Goal: Task Accomplishment & Management: Manage account settings

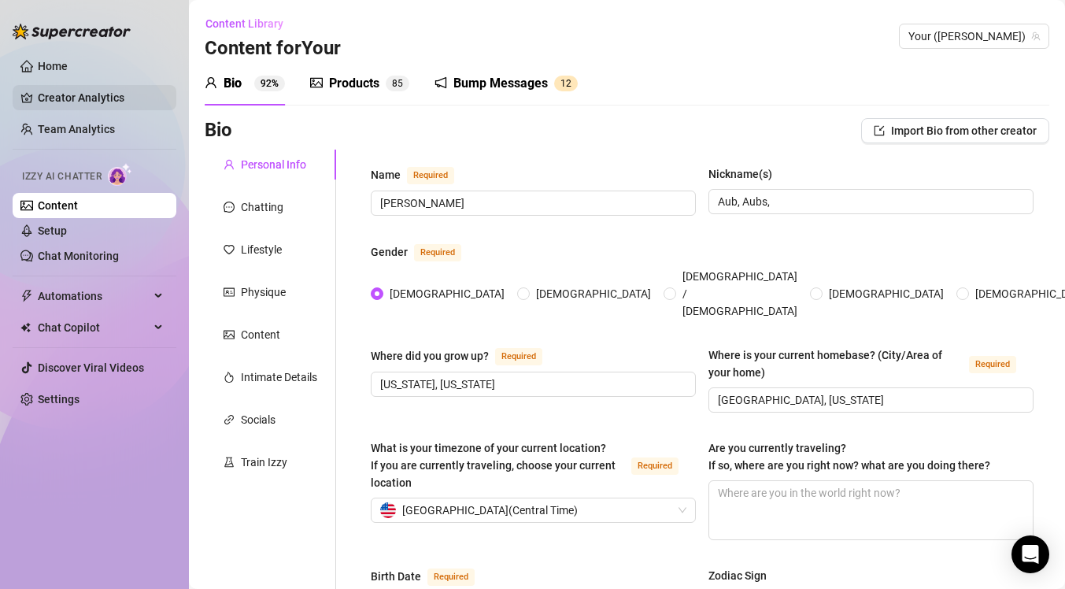
click at [76, 90] on link "Creator Analytics" at bounding box center [101, 97] width 126 height 25
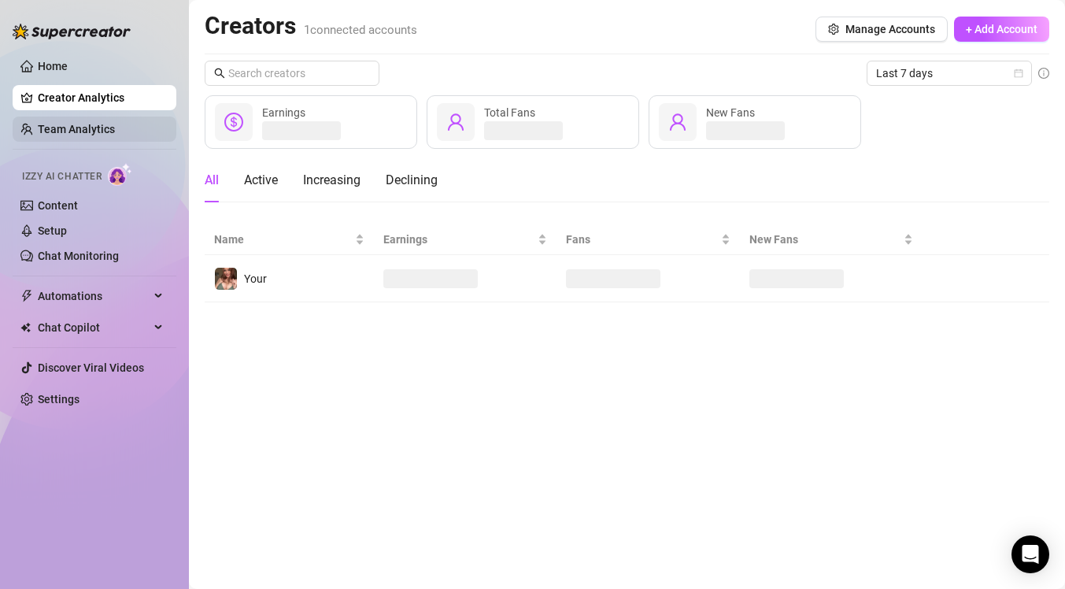
click at [84, 126] on link "Team Analytics" at bounding box center [76, 129] width 77 height 13
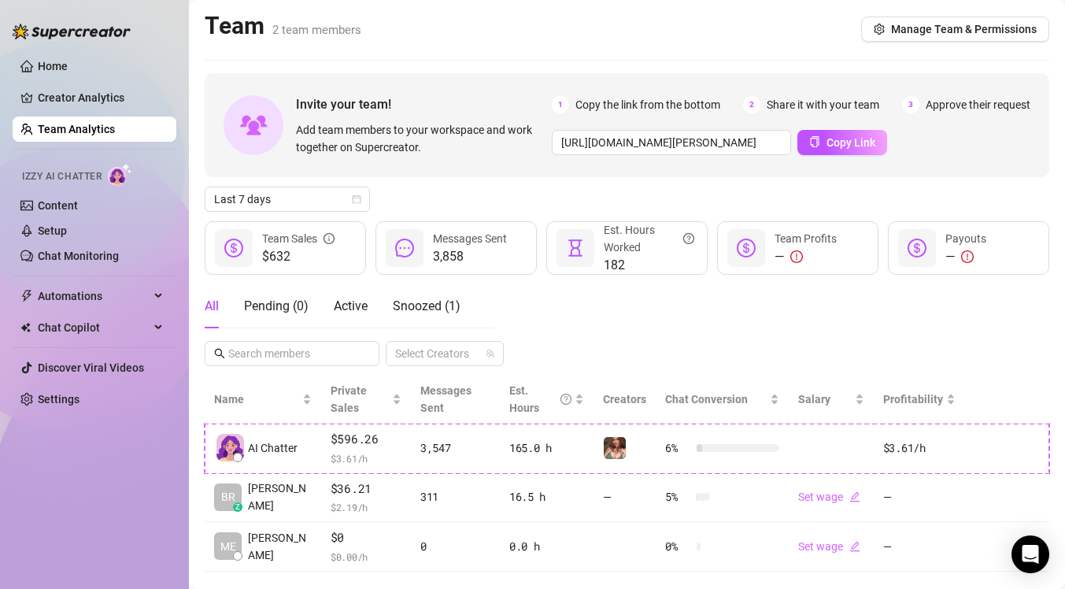
scroll to position [29, 0]
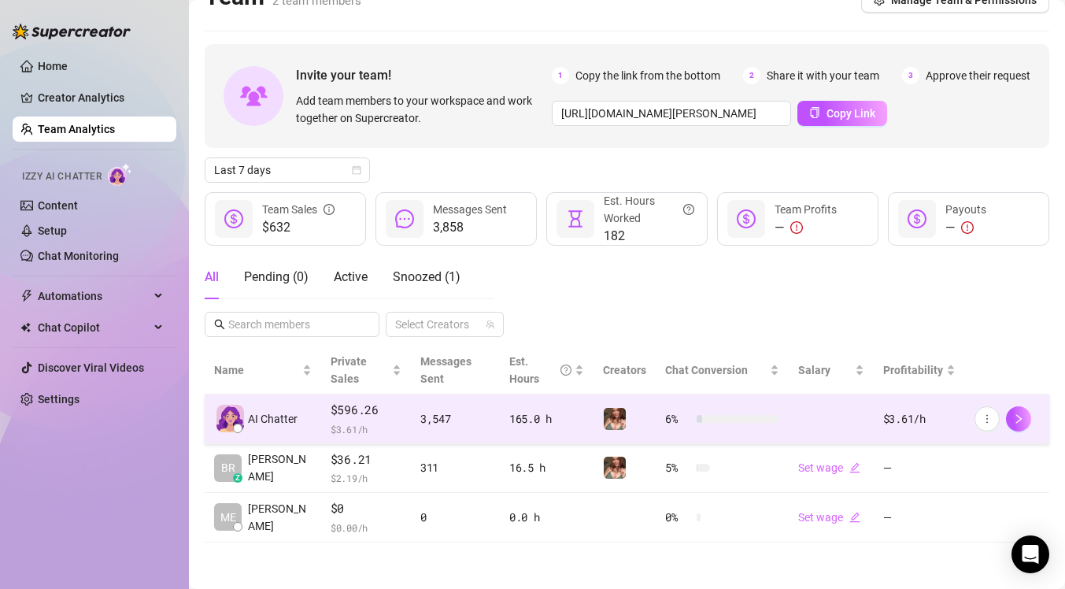
click at [748, 404] on td "6 %" at bounding box center [721, 419] width 133 height 50
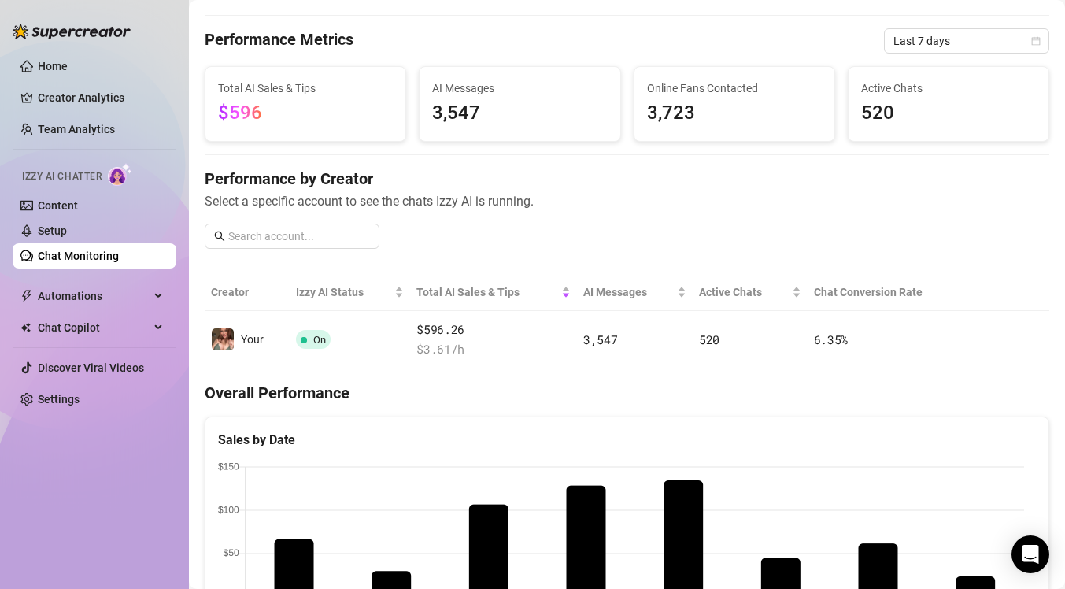
scroll to position [36, 0]
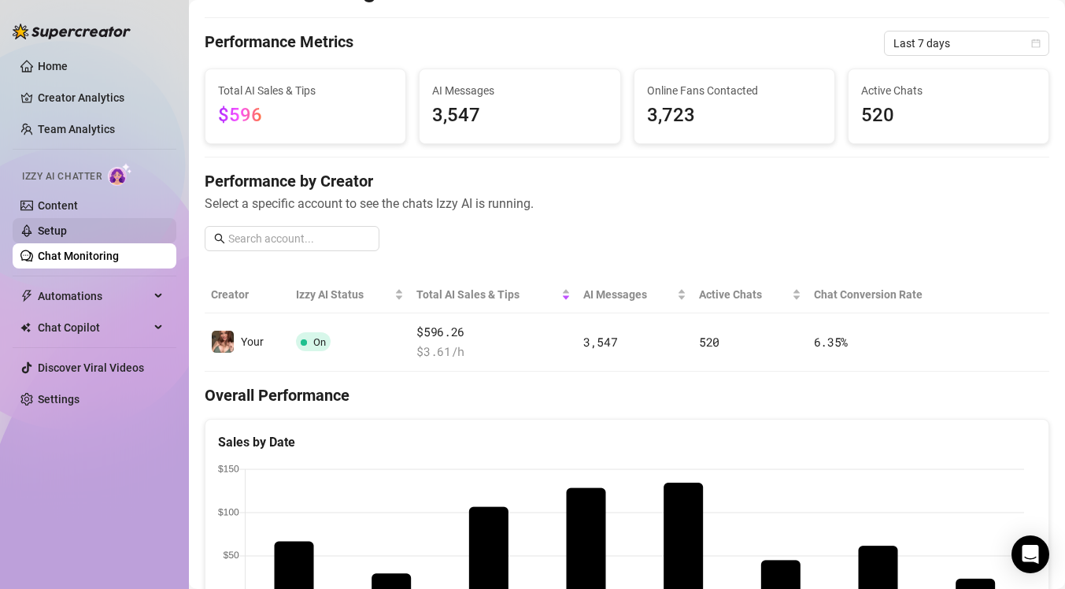
click at [65, 224] on link "Setup" at bounding box center [52, 230] width 29 height 13
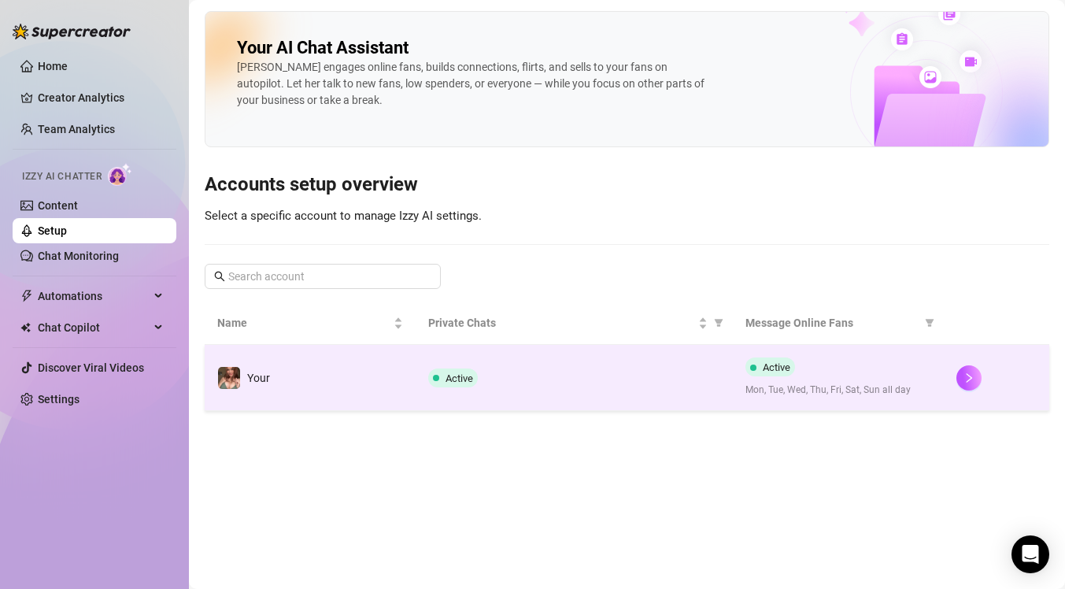
click at [321, 363] on td "Your" at bounding box center [310, 378] width 211 height 66
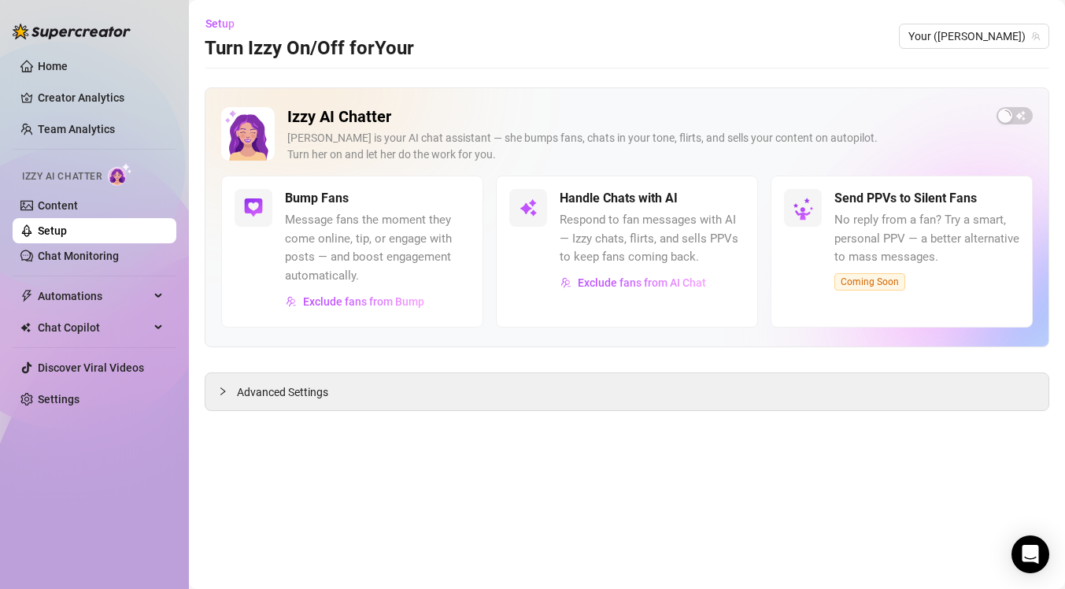
click at [94, 183] on span "Izzy AI Chatter" at bounding box center [61, 176] width 79 height 15
click at [78, 201] on link "Content" at bounding box center [58, 205] width 40 height 13
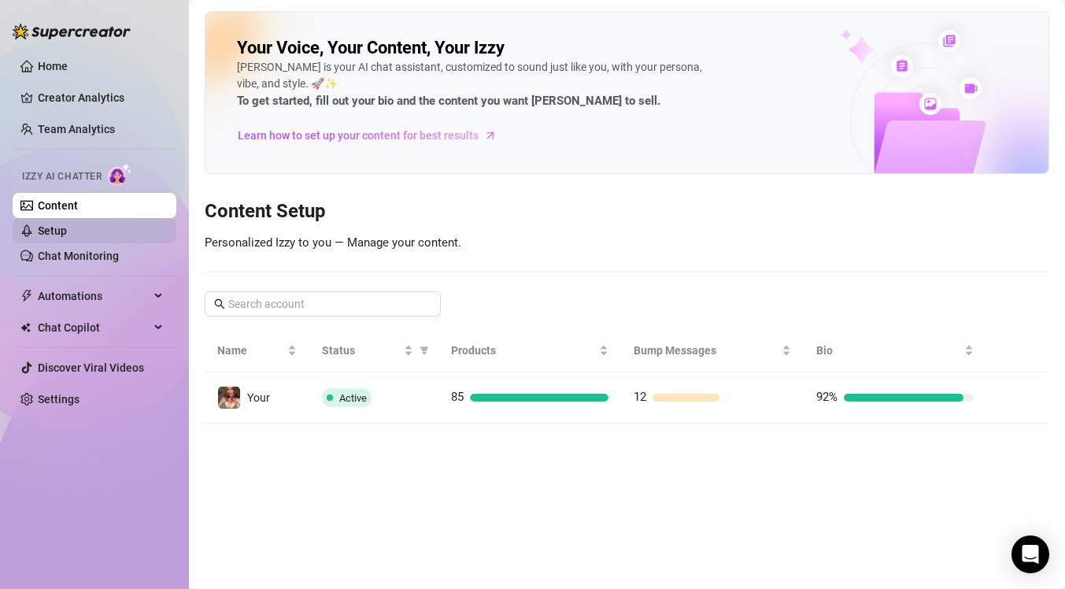
click at [67, 237] on link "Setup" at bounding box center [52, 230] width 29 height 13
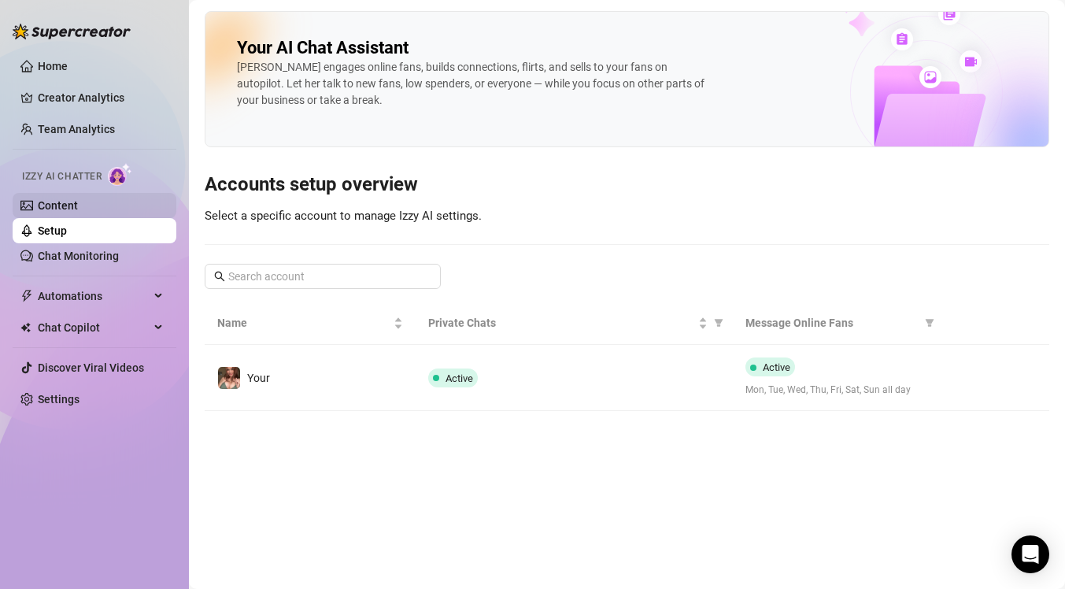
click at [78, 203] on link "Content" at bounding box center [58, 205] width 40 height 13
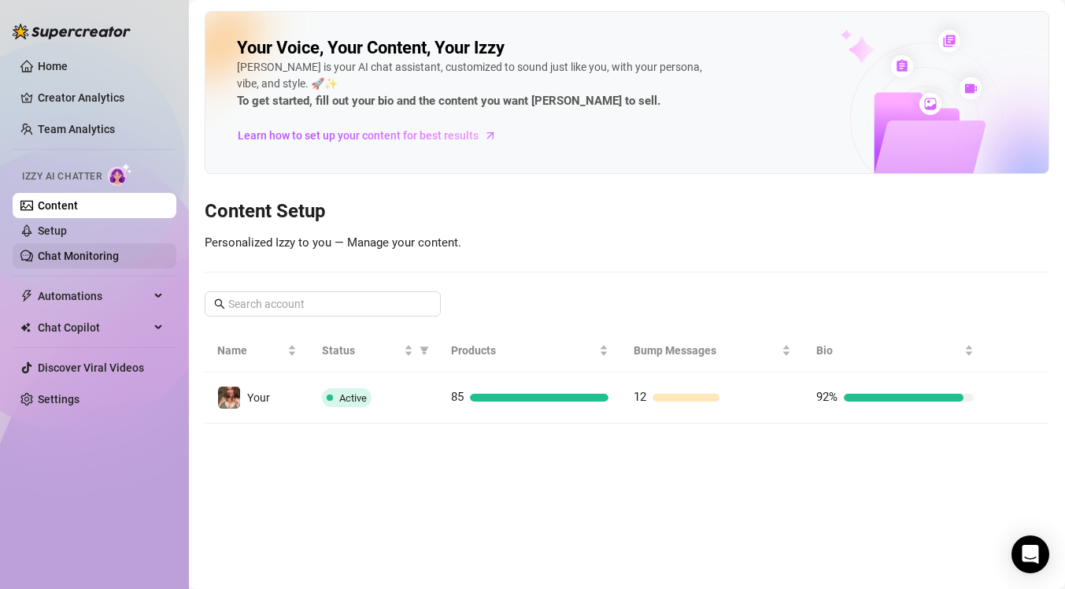
click at [92, 255] on link "Chat Monitoring" at bounding box center [78, 255] width 81 height 13
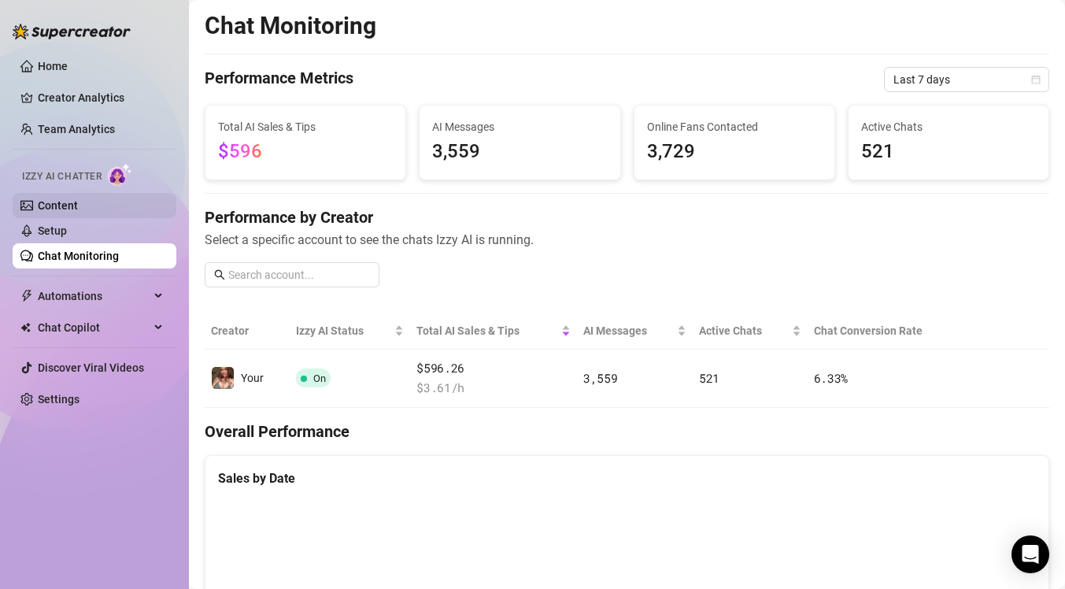
click at [50, 199] on link "Content" at bounding box center [58, 205] width 40 height 13
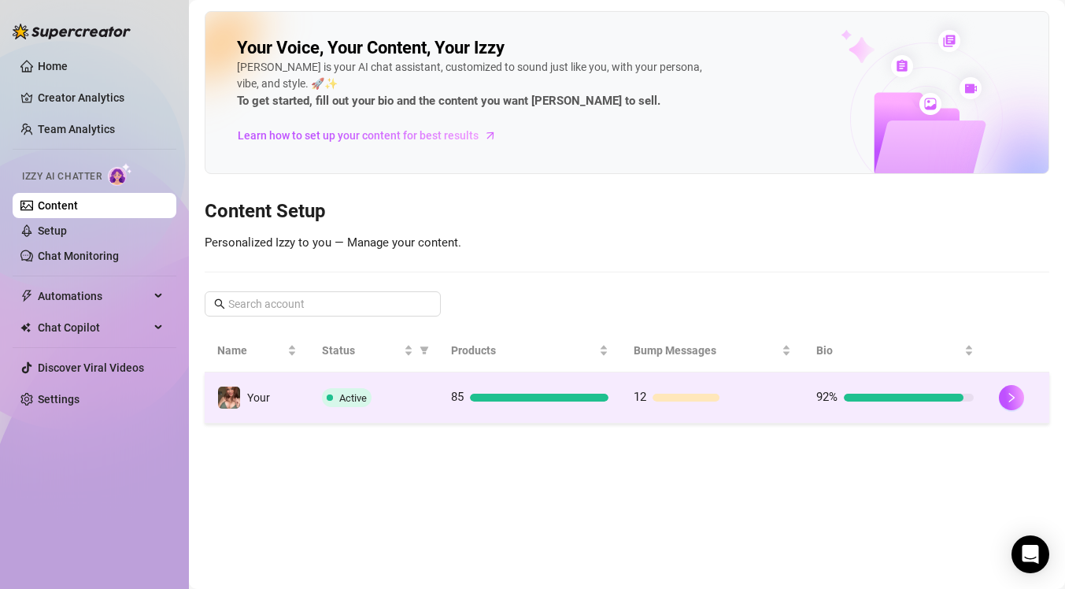
click at [333, 404] on span "Active" at bounding box center [347, 397] width 50 height 19
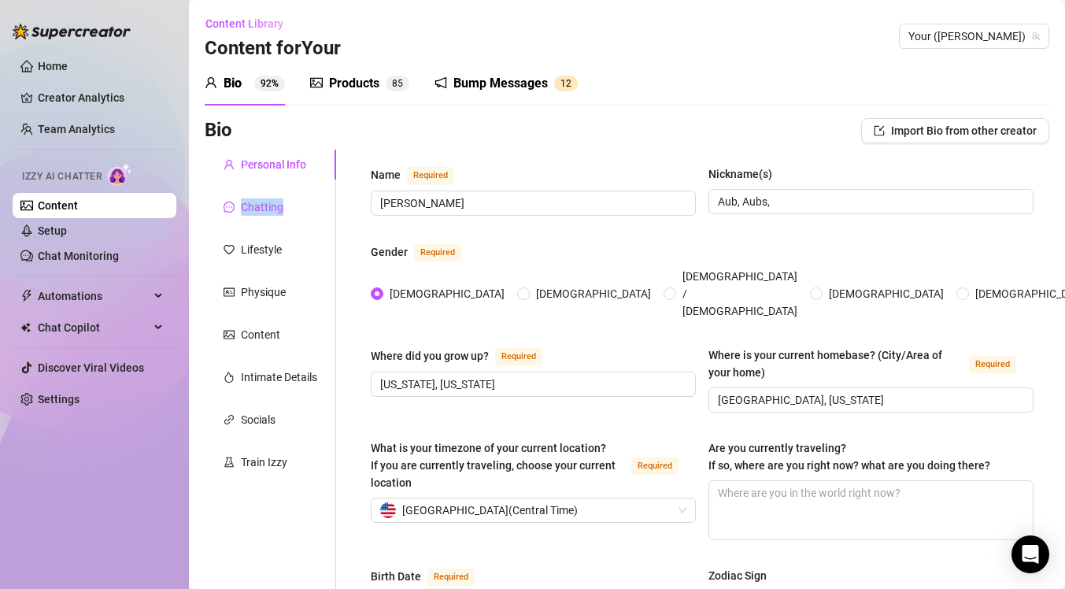
click at [251, 207] on div "Chatting" at bounding box center [262, 206] width 42 height 17
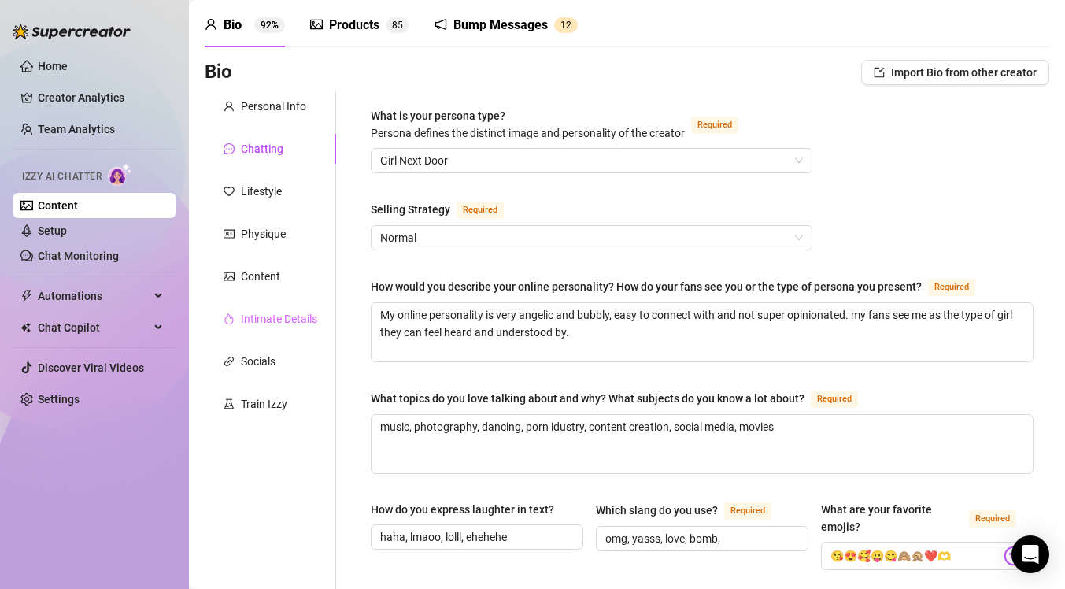
scroll to position [35, 0]
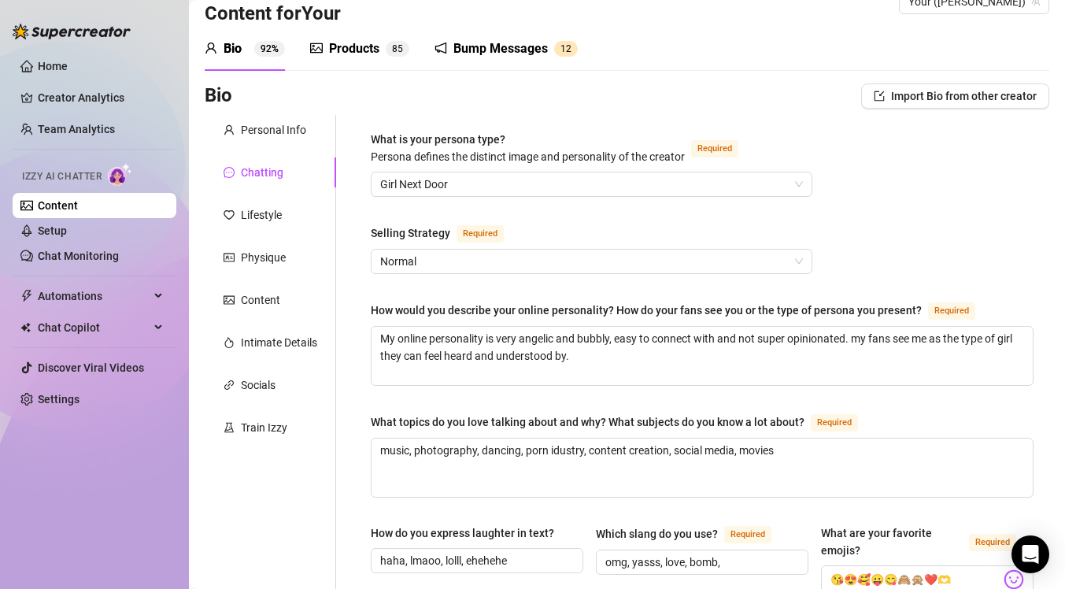
click at [348, 44] on div "Products" at bounding box center [354, 48] width 50 height 19
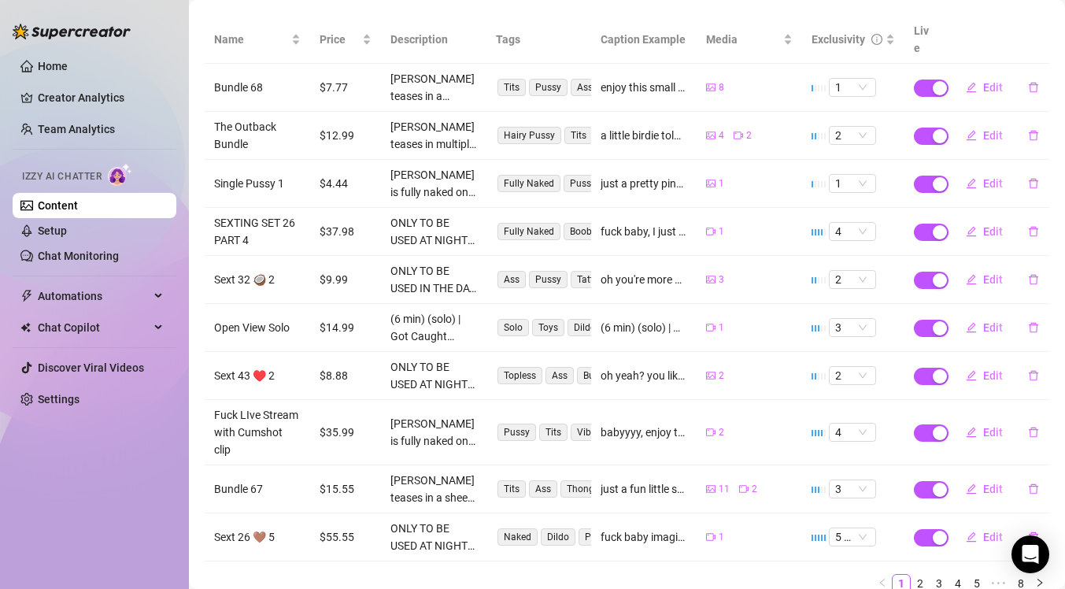
scroll to position [217, 0]
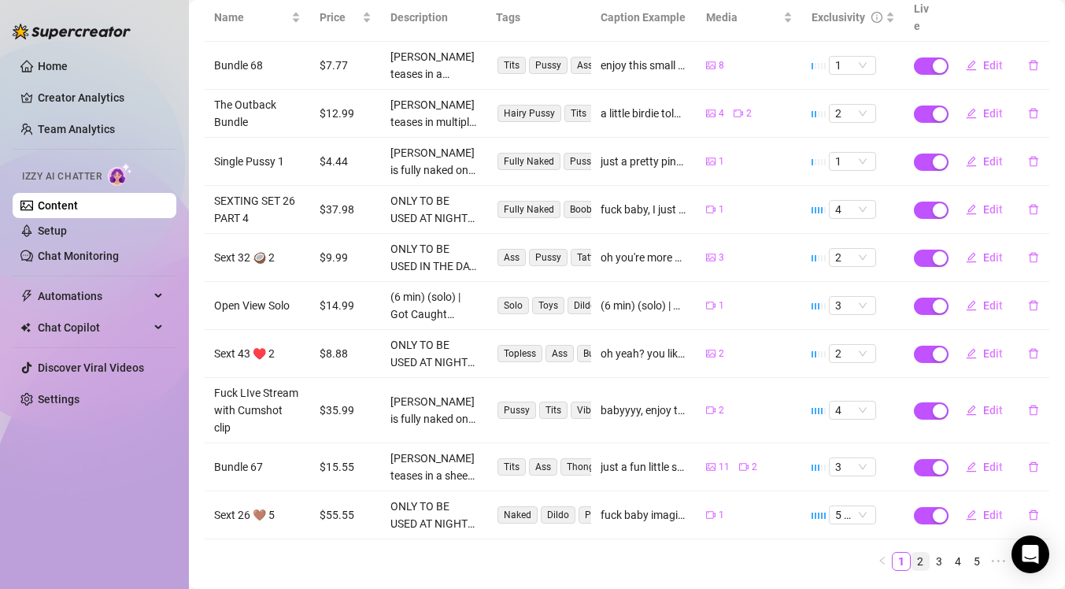
click at [911, 552] on link "2" at bounding box center [919, 560] width 17 height 17
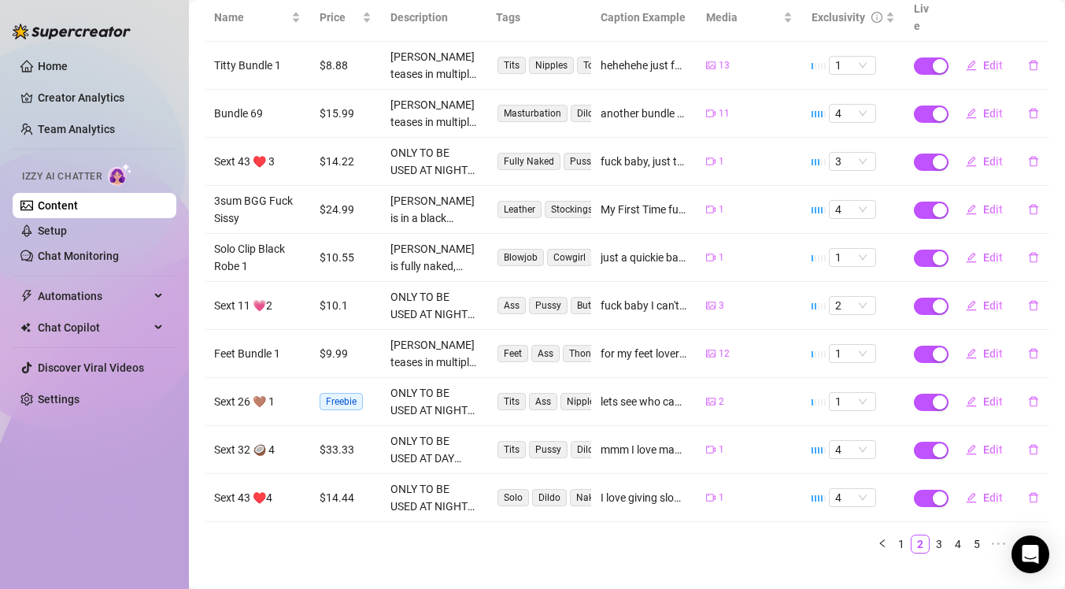
scroll to position [0, 0]
